Goal: Information Seeking & Learning: Learn about a topic

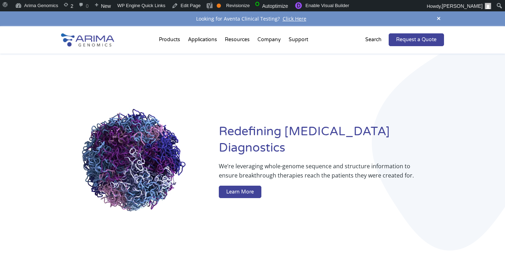
click at [267, 140] on h1 "Redefining [MEDICAL_DATA] Diagnostics" at bounding box center [331, 143] width 225 height 38
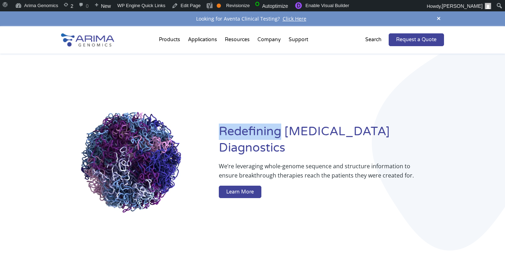
click at [267, 140] on h1 "Redefining [MEDICAL_DATA] Diagnostics" at bounding box center [331, 143] width 225 height 38
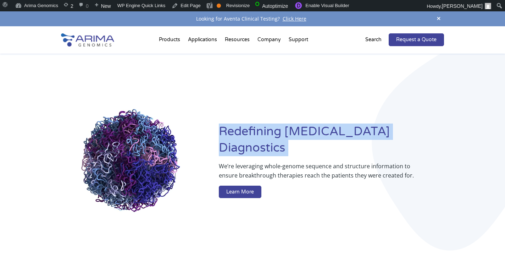
click at [267, 140] on h1 "Redefining [MEDICAL_DATA] Diagnostics" at bounding box center [331, 143] width 225 height 38
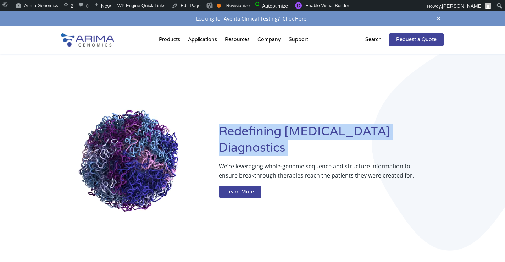
copy h1 "Redefining [MEDICAL_DATA] Diagnostics"
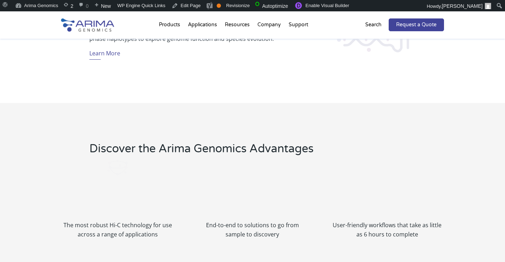
scroll to position [700, 0]
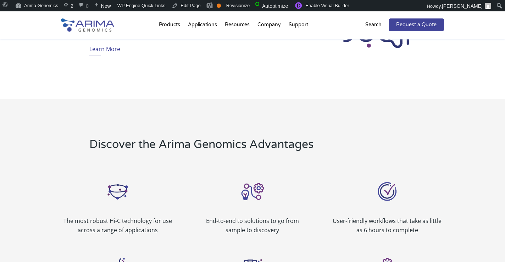
click at [202, 147] on h2 "Discover the Arima Genomics Advantages" at bounding box center [216, 147] width 254 height 21
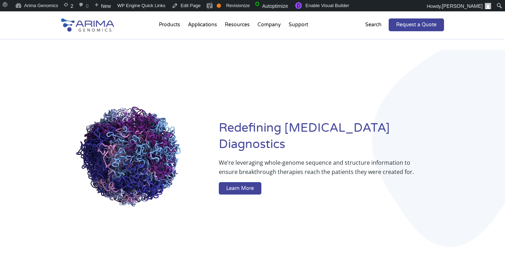
scroll to position [0, 0]
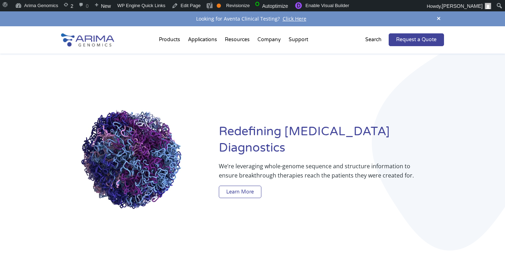
click at [248, 186] on link "Learn More" at bounding box center [240, 192] width 43 height 13
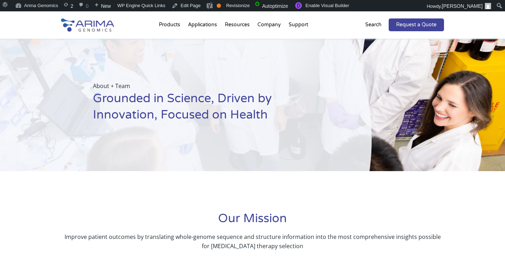
click at [193, 104] on h1 "Grounded in Science, Driven by Innovation, Focused on Health" at bounding box center [215, 110] width 244 height 38
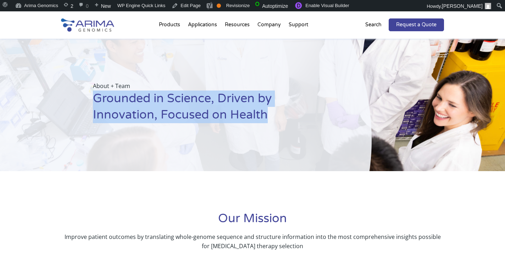
click at [193, 104] on h1 "Grounded in Science, Driven by Innovation, Focused on Health" at bounding box center [215, 110] width 244 height 38
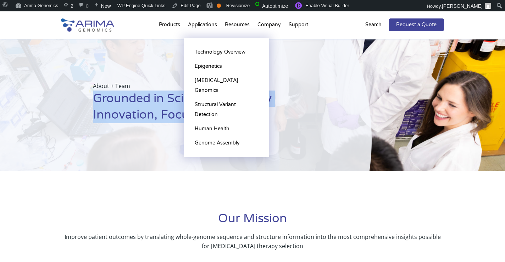
copy h1 "Grounded in Science, Driven by Innovation, Focused on Health"
